Goal: Task Accomplishment & Management: Use online tool/utility

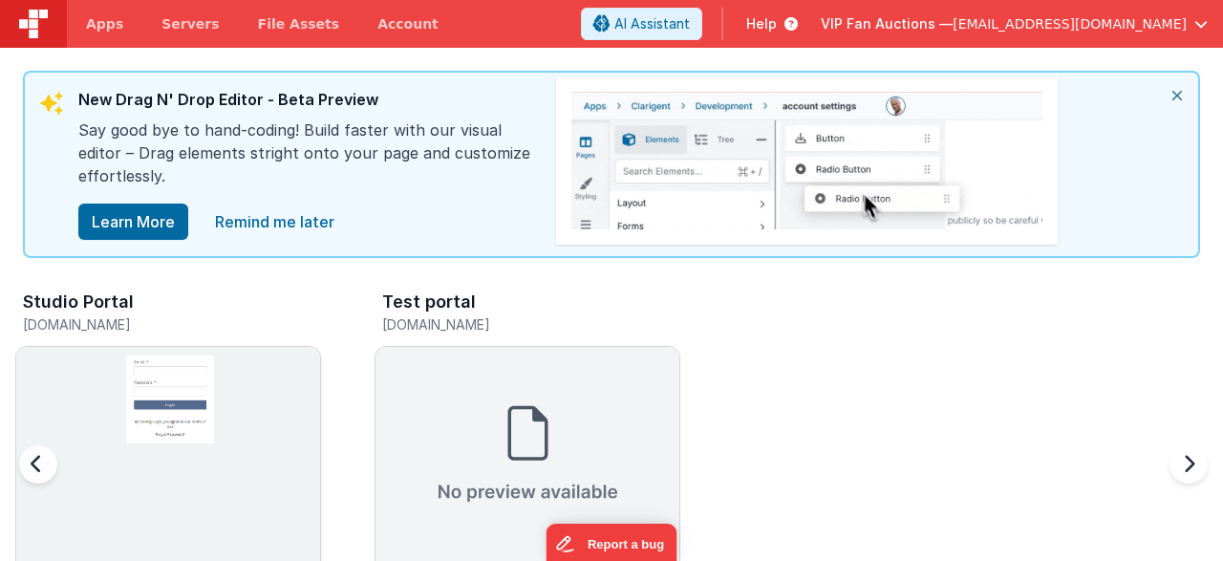
click at [301, 427] on img at bounding box center [168, 499] width 304 height 304
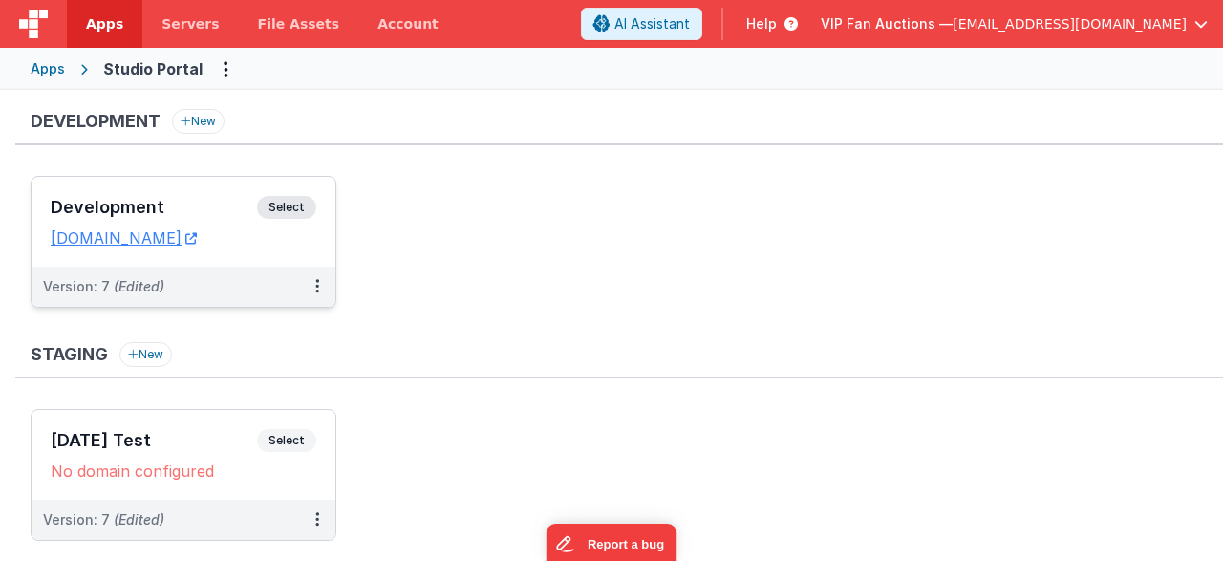
click at [225, 191] on div "Development Select URLs [DOMAIN_NAME]" at bounding box center [184, 222] width 304 height 90
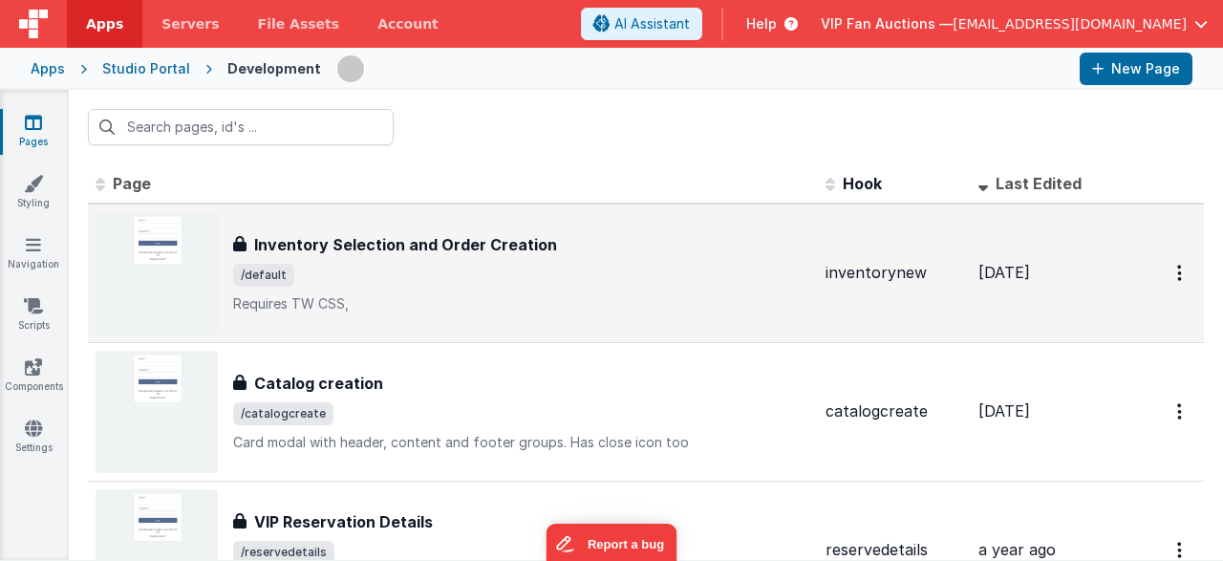
click at [479, 251] on h3 "Inventory Selection and Order Creation" at bounding box center [405, 244] width 303 height 23
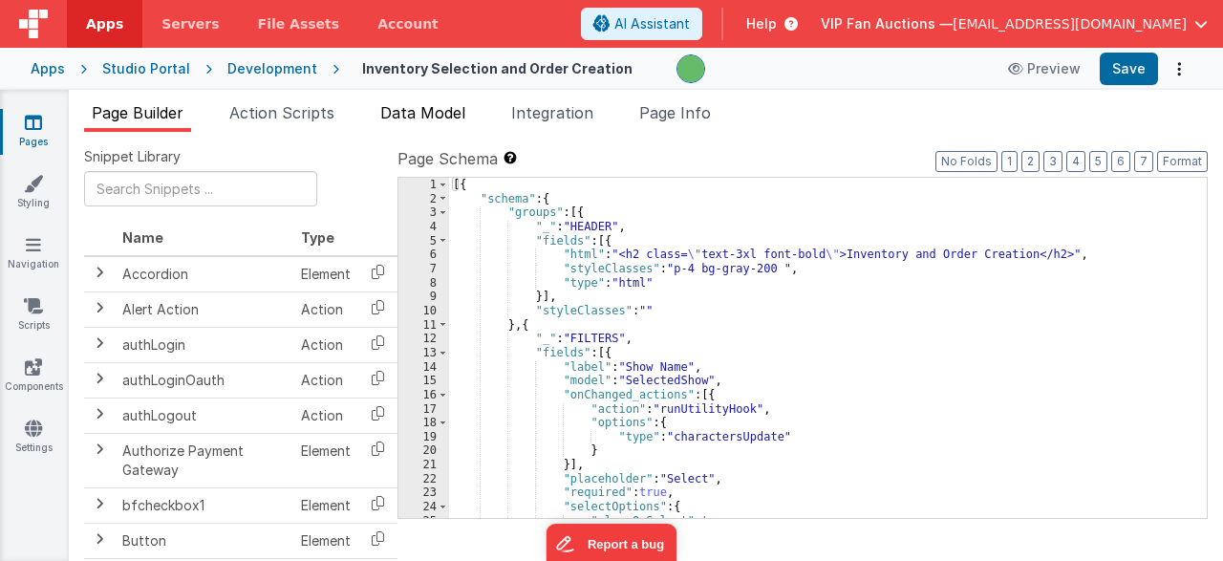
click at [429, 116] on span "Data Model" at bounding box center [422, 112] width 85 height 19
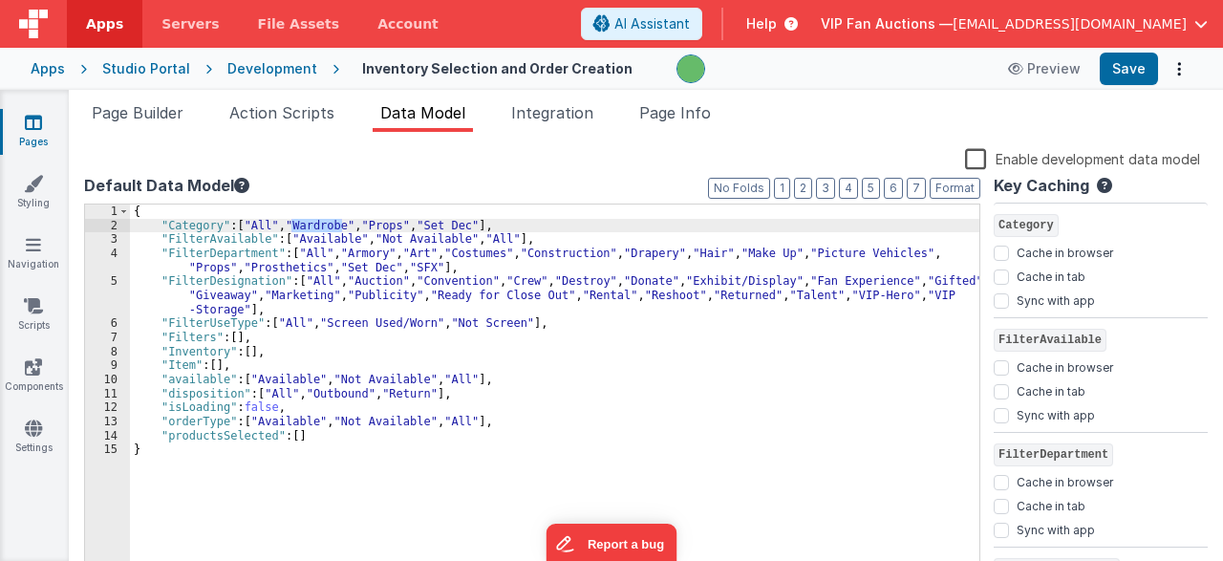
drag, startPoint x: 339, startPoint y: 225, endPoint x: 290, endPoint y: 226, distance: 49.7
click at [290, 226] on div "{ "Category" : [ "All" , "Wardrobe" , "Props" , "Set Dec" ] , "FilterAvailable"…" at bounding box center [555, 404] width 850 height 400
click at [499, 251] on div "{ "Category" : [ "All" , "Wardrobe" , "Props" , "Set Dec" ] , "FilterAvailable"…" at bounding box center [555, 404] width 850 height 400
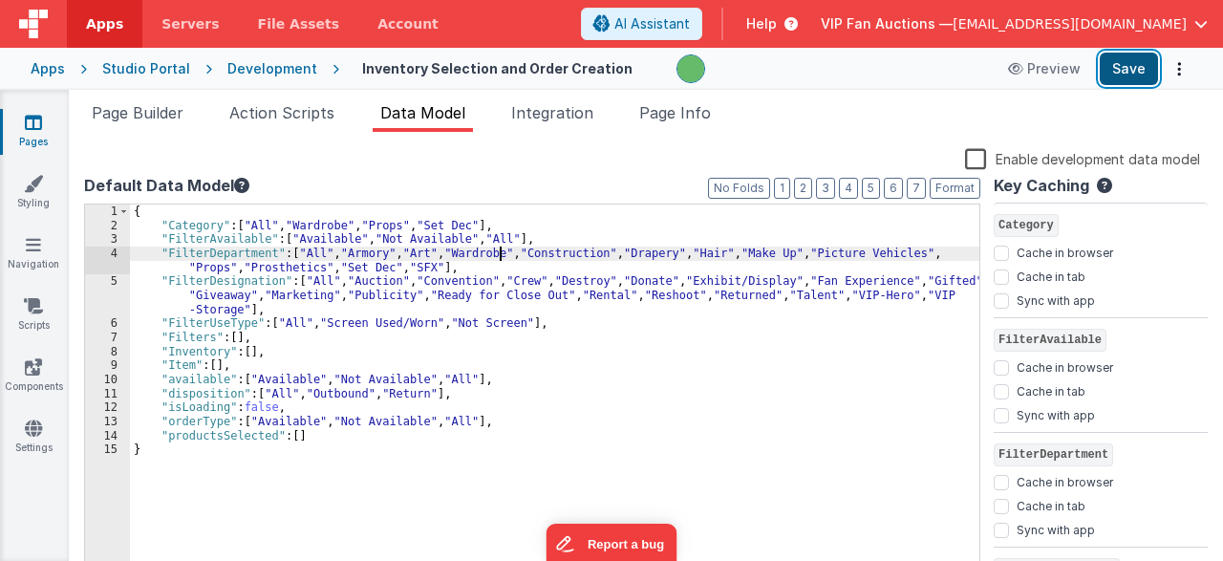
click at [1123, 65] on button "Save" at bounding box center [1129, 69] width 58 height 32
click at [275, 69] on div "Development" at bounding box center [272, 68] width 90 height 19
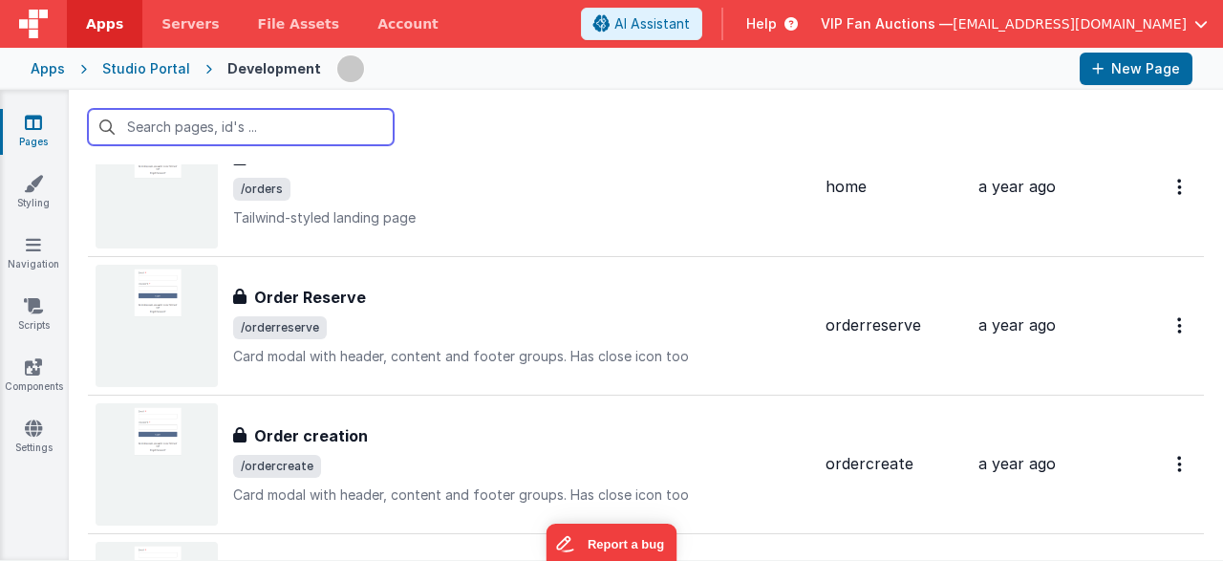
scroll to position [642, 0]
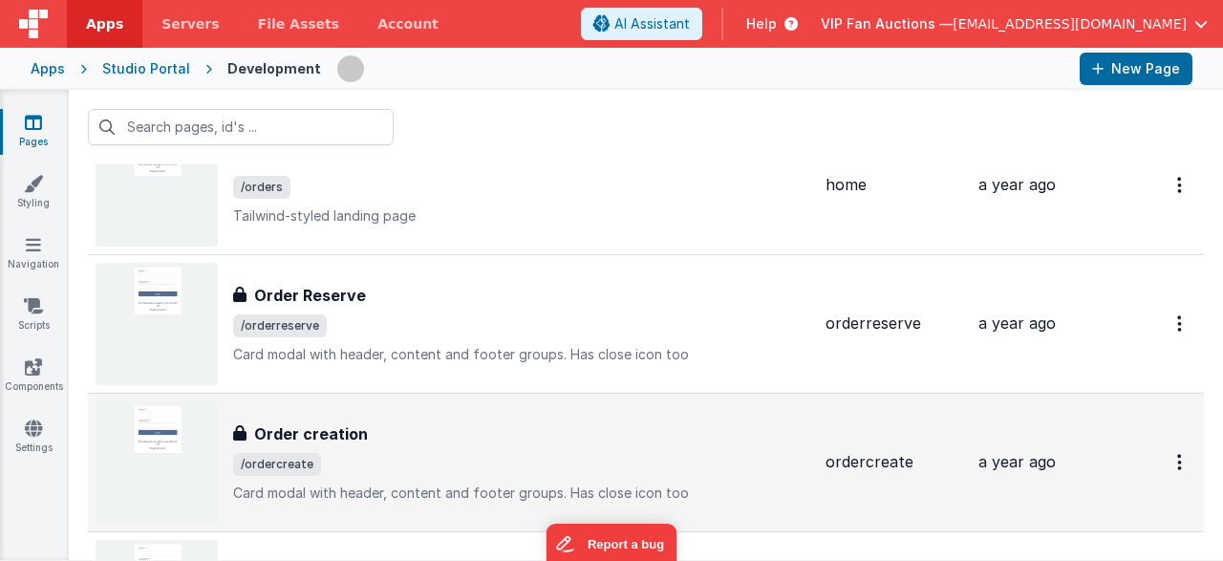
click at [332, 422] on h3 "Order creation" at bounding box center [311, 433] width 114 height 23
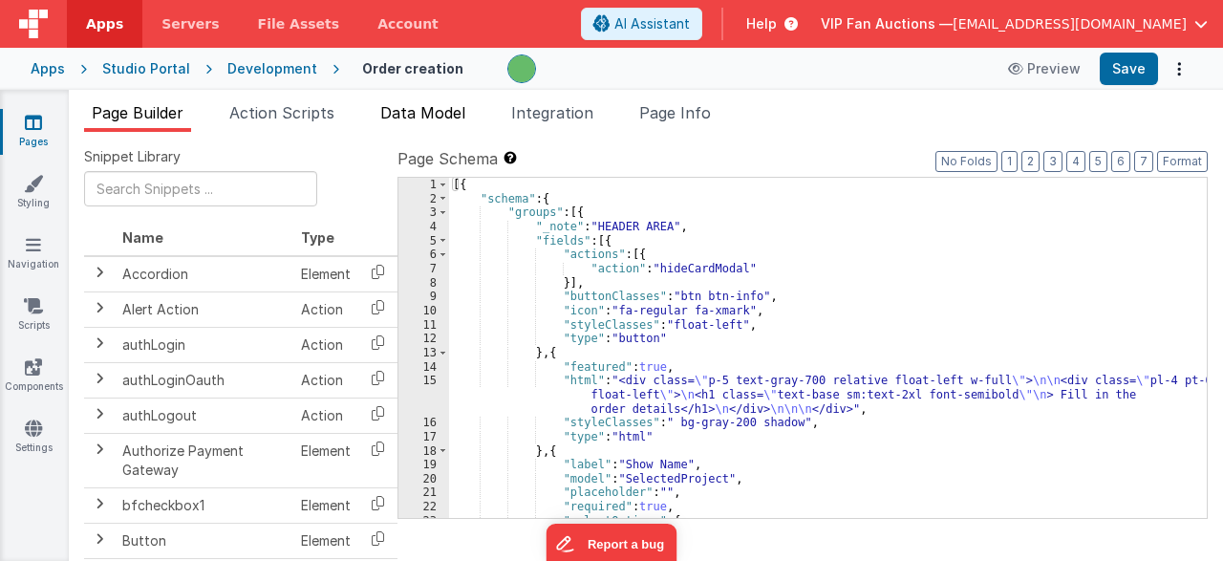
click at [433, 116] on span "Data Model" at bounding box center [422, 112] width 85 height 19
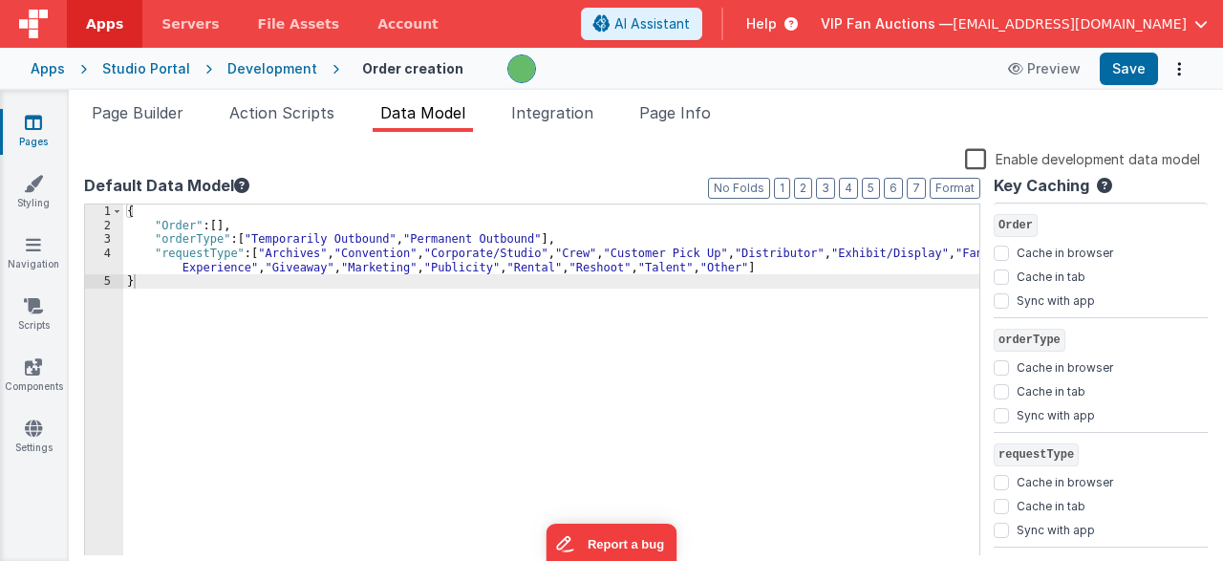
click at [261, 71] on div "Development" at bounding box center [272, 68] width 90 height 19
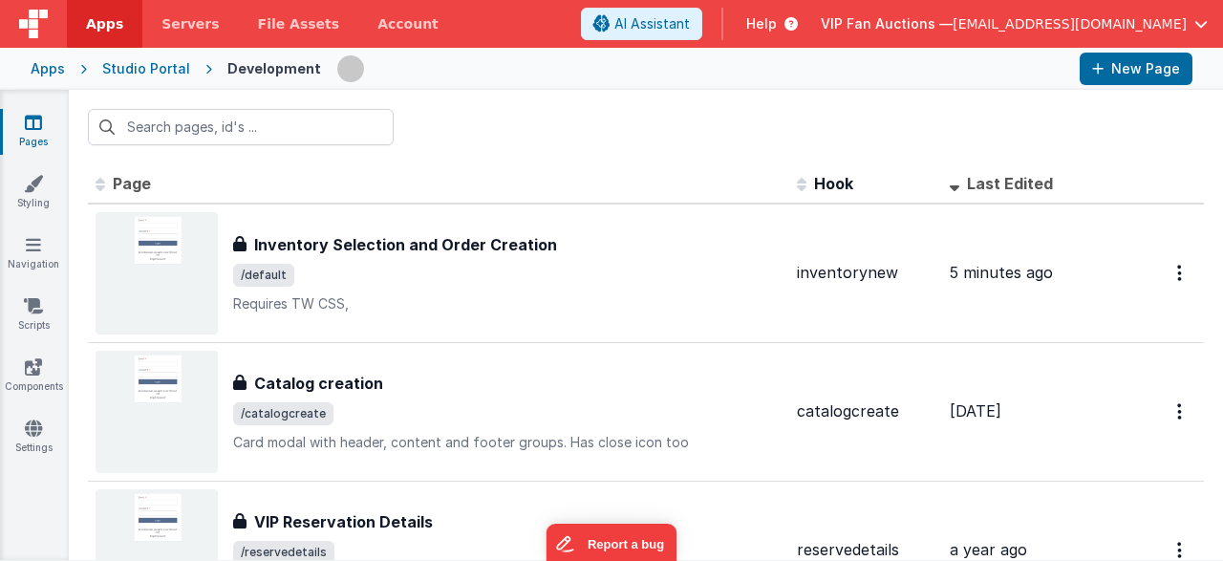
click at [127, 72] on div "Studio Portal" at bounding box center [146, 68] width 88 height 19
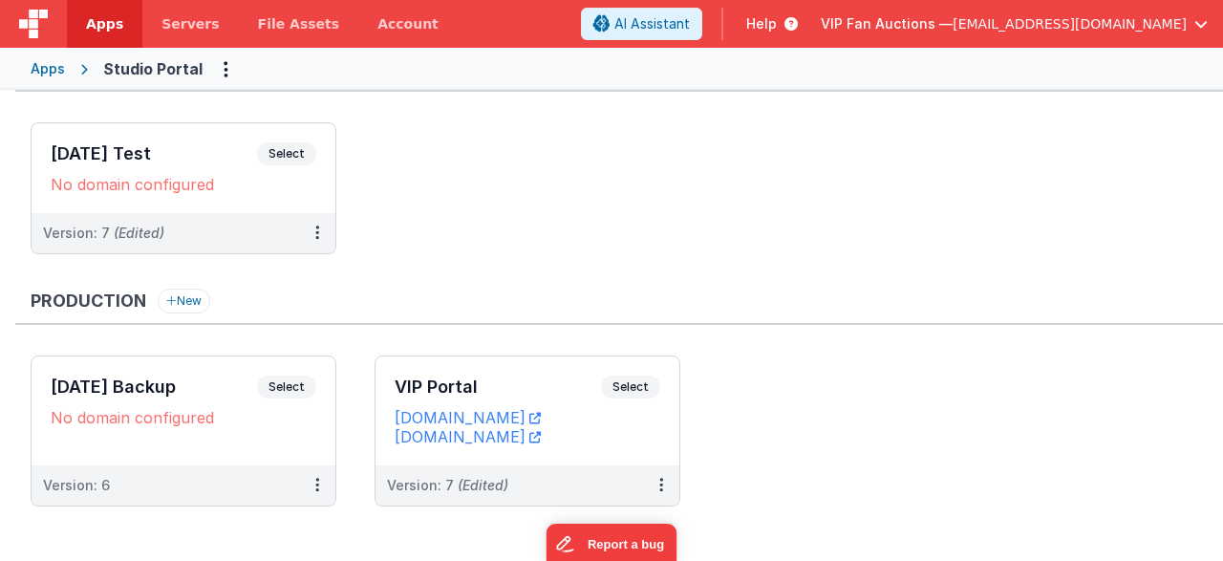
scroll to position [298, 0]
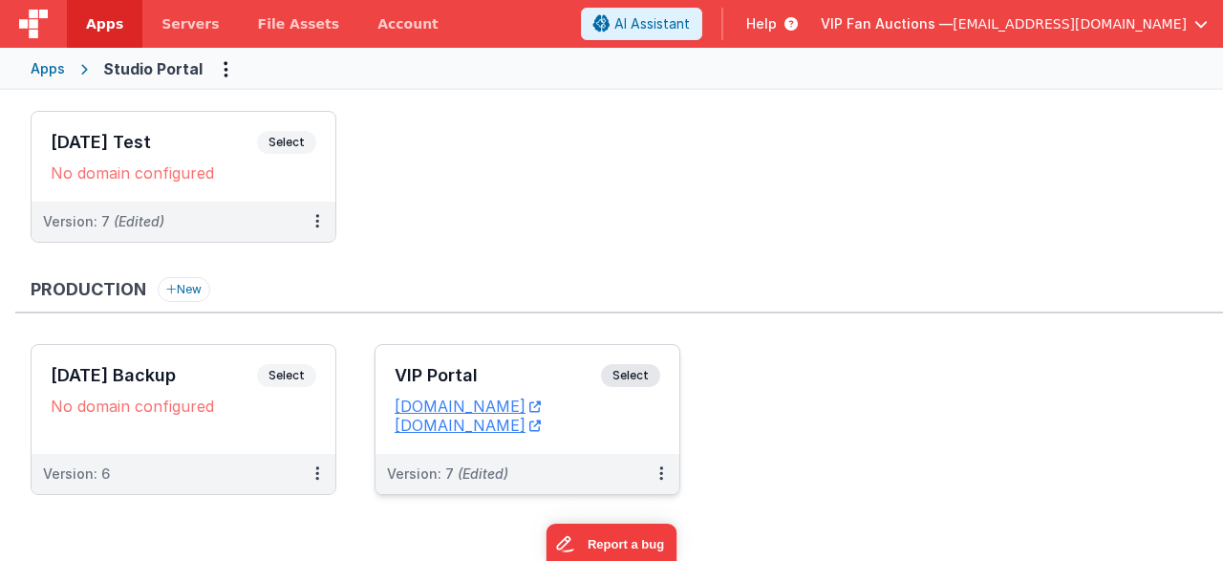
click at [487, 381] on div "VIP Portal Select" at bounding box center [528, 380] width 266 height 32
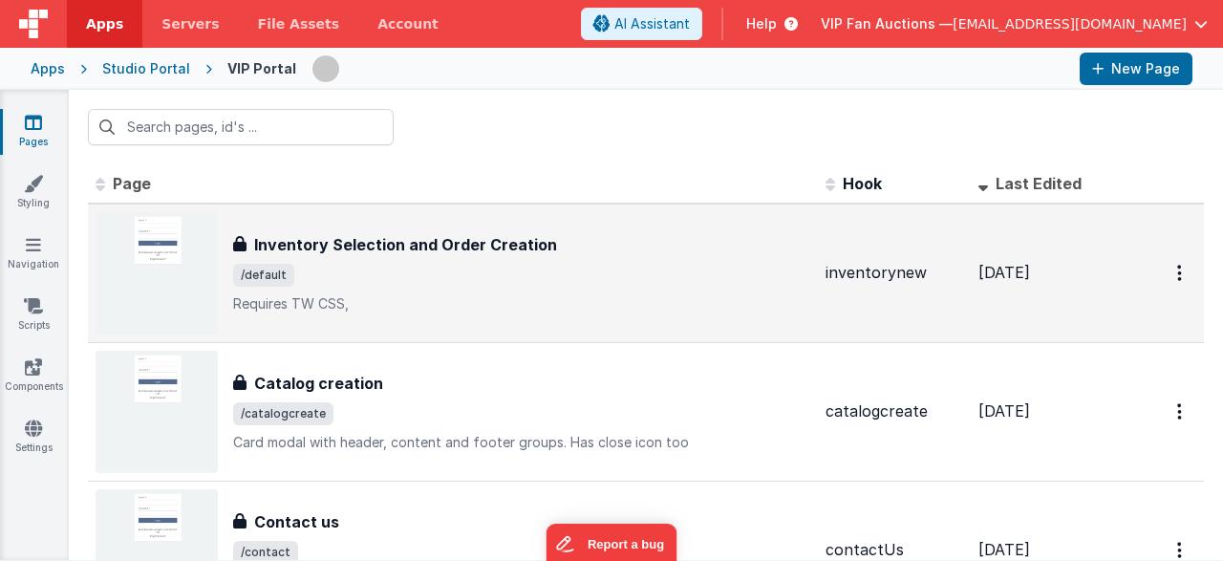
click at [318, 252] on h3 "Inventory Selection and Order Creation" at bounding box center [405, 244] width 303 height 23
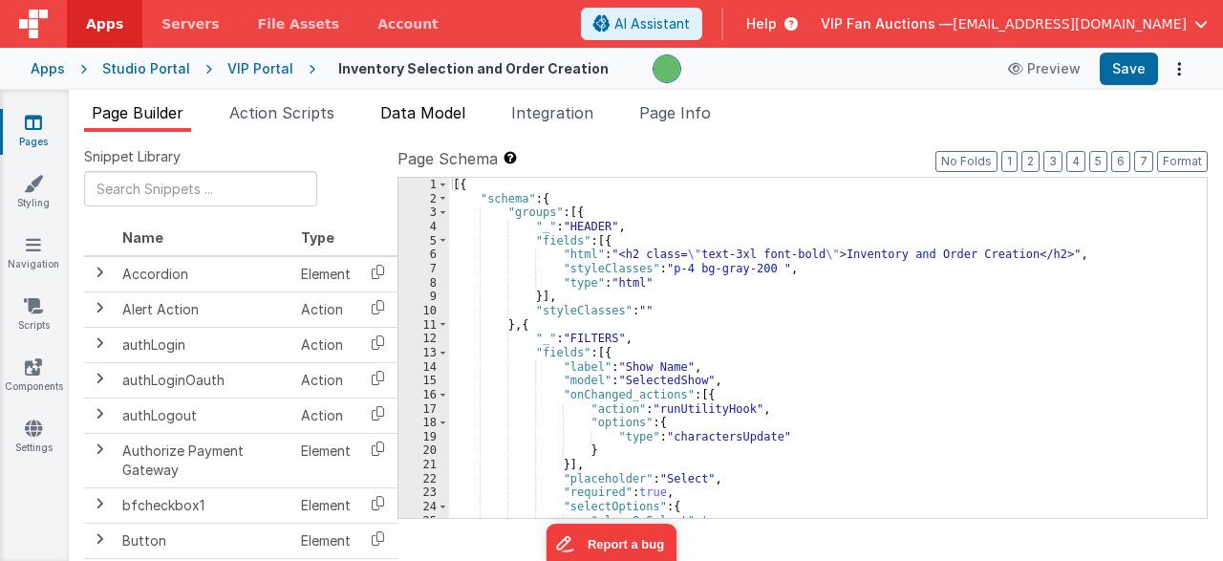
click at [438, 118] on span "Data Model" at bounding box center [422, 112] width 85 height 19
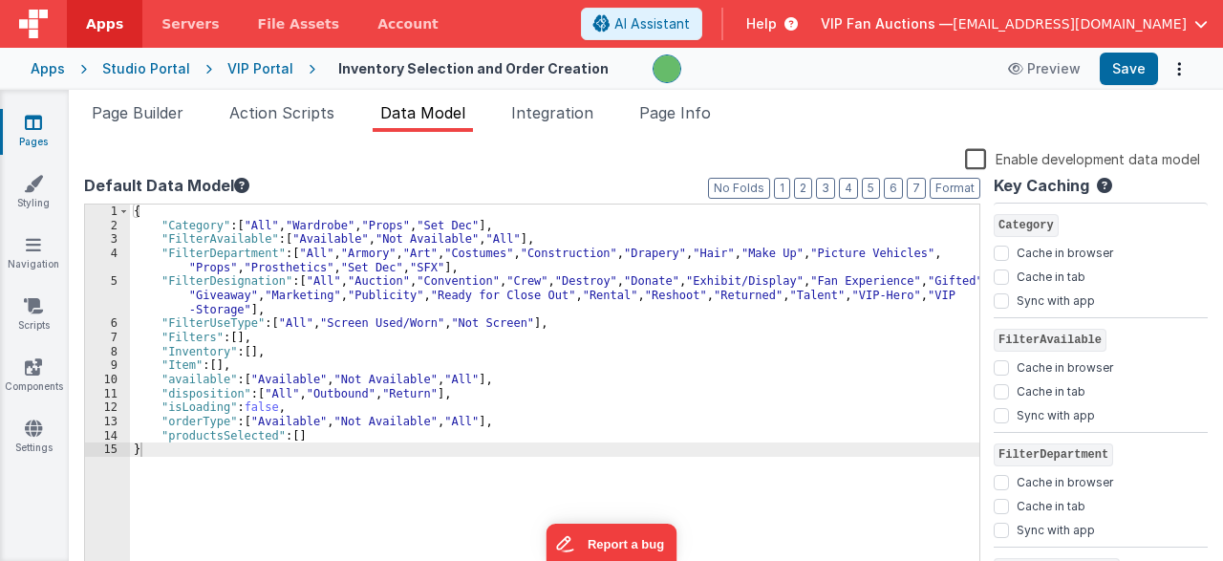
click at [499, 257] on div "{ "Category" : [ "All" , "Wardrobe" , "Props" , "Set Dec" ] , "FilterAvailable"…" at bounding box center [555, 404] width 850 height 400
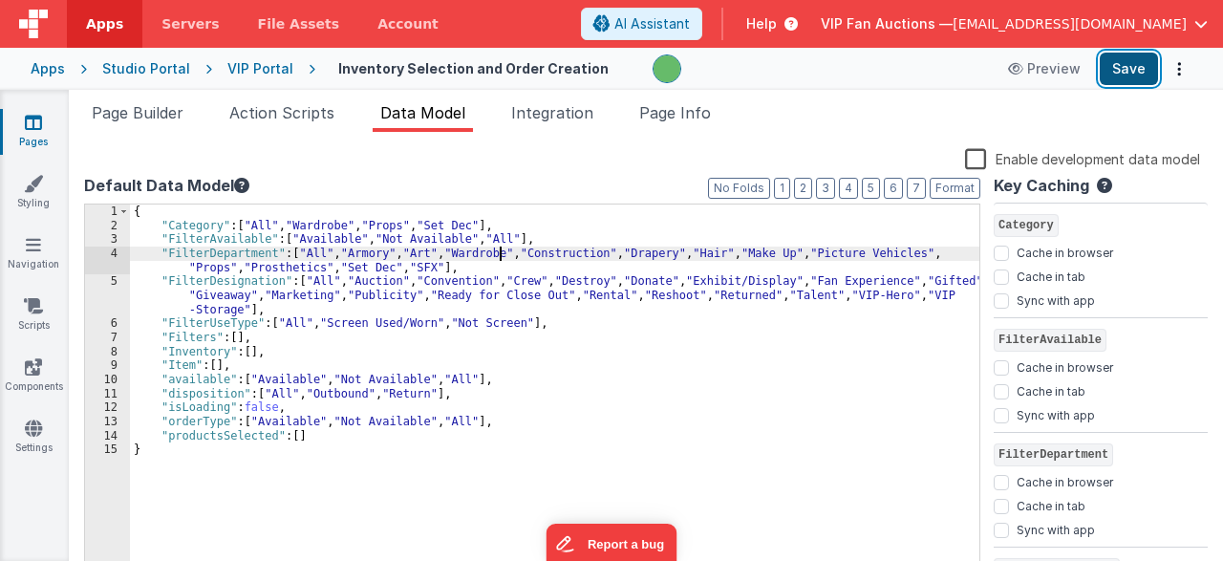
click at [1133, 72] on button "Save" at bounding box center [1129, 69] width 58 height 32
click at [1132, 64] on button "Save" at bounding box center [1129, 69] width 58 height 32
